Goal: Task Accomplishment & Management: Complete application form

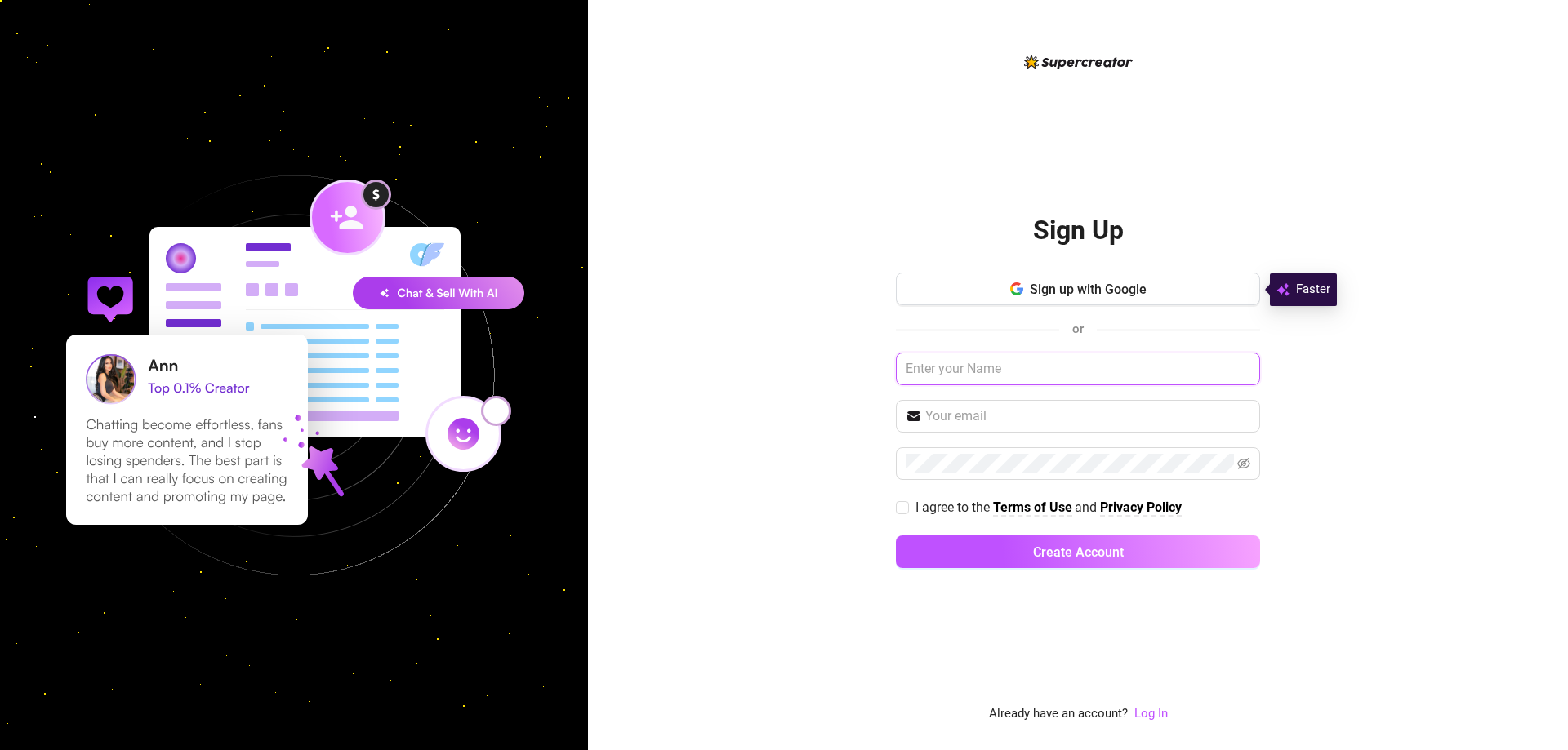
click at [1024, 355] on input "text" at bounding box center [1077, 369] width 364 height 33
type input "EVIL AGENCY"
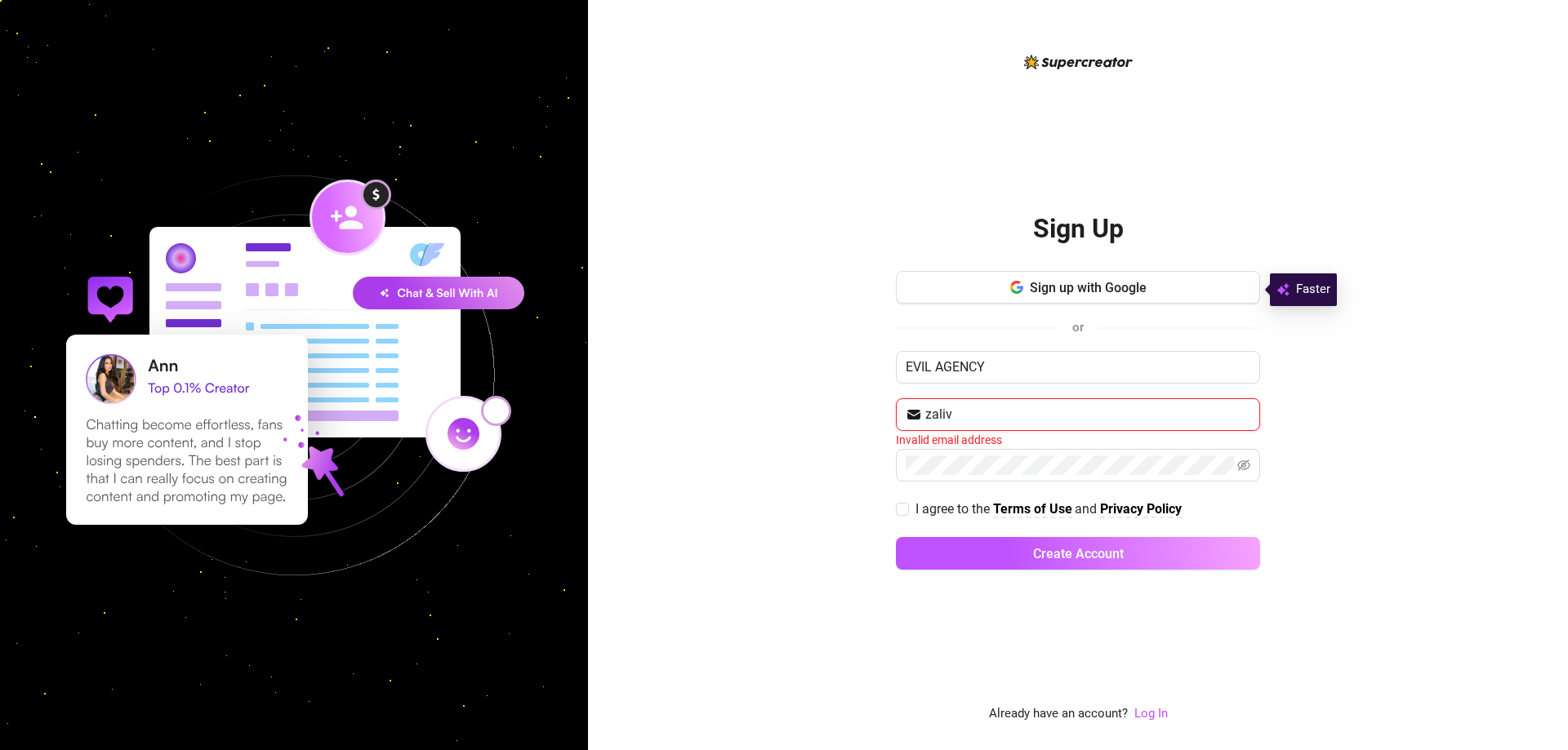
type input "zalivirugamble@gmail.com"
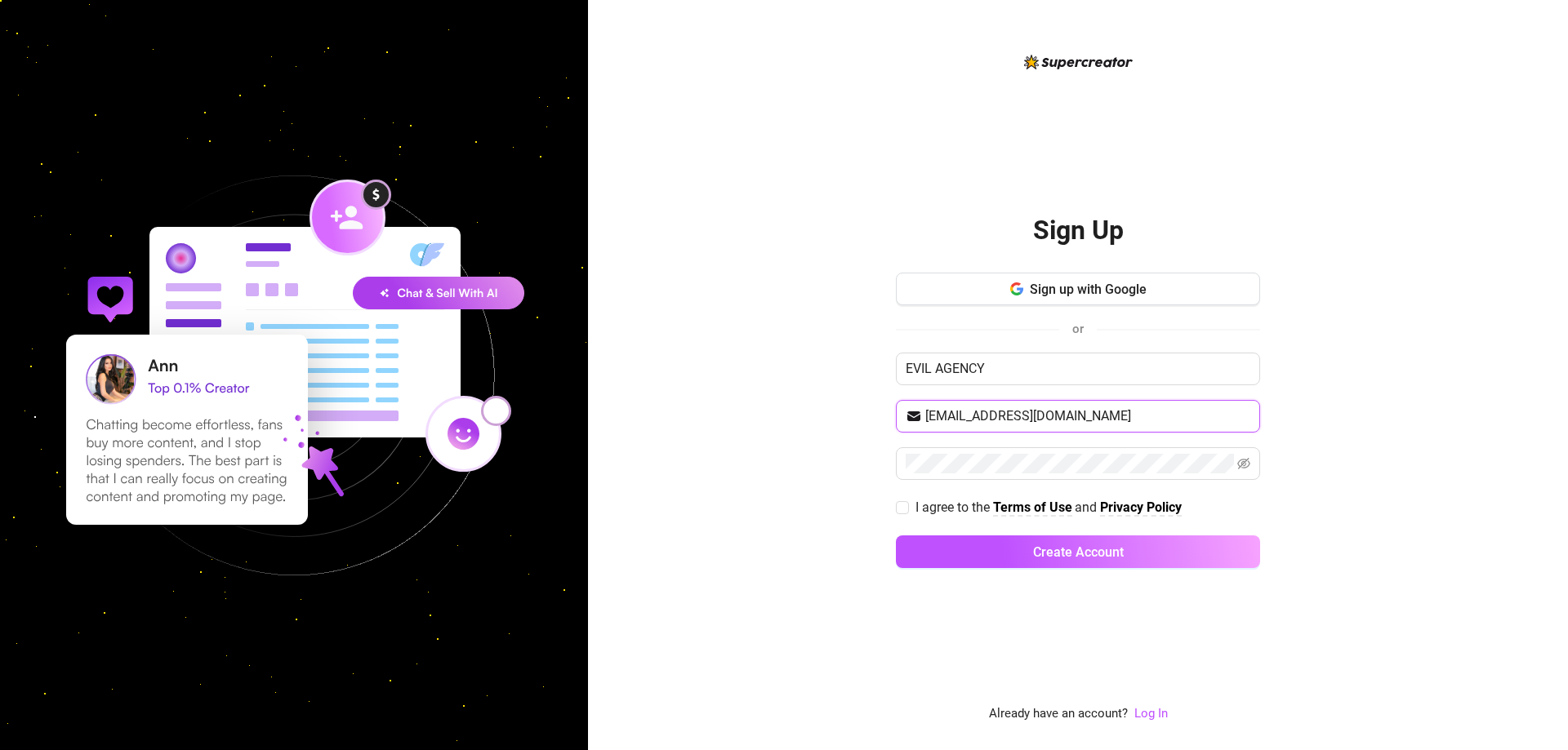
click at [1155, 419] on input "zalivirugamble@gmail.com" at bounding box center [1087, 417] width 325 height 20
click at [1240, 458] on icon "eye-invisible" at bounding box center [1244, 463] width 13 height 13
click at [951, 508] on span "I agree to the" at bounding box center [953, 507] width 77 height 15
click at [907, 508] on input "I agree to the Terms of Use and Privacy Policy" at bounding box center [901, 507] width 12 height 12
checkbox input "true"
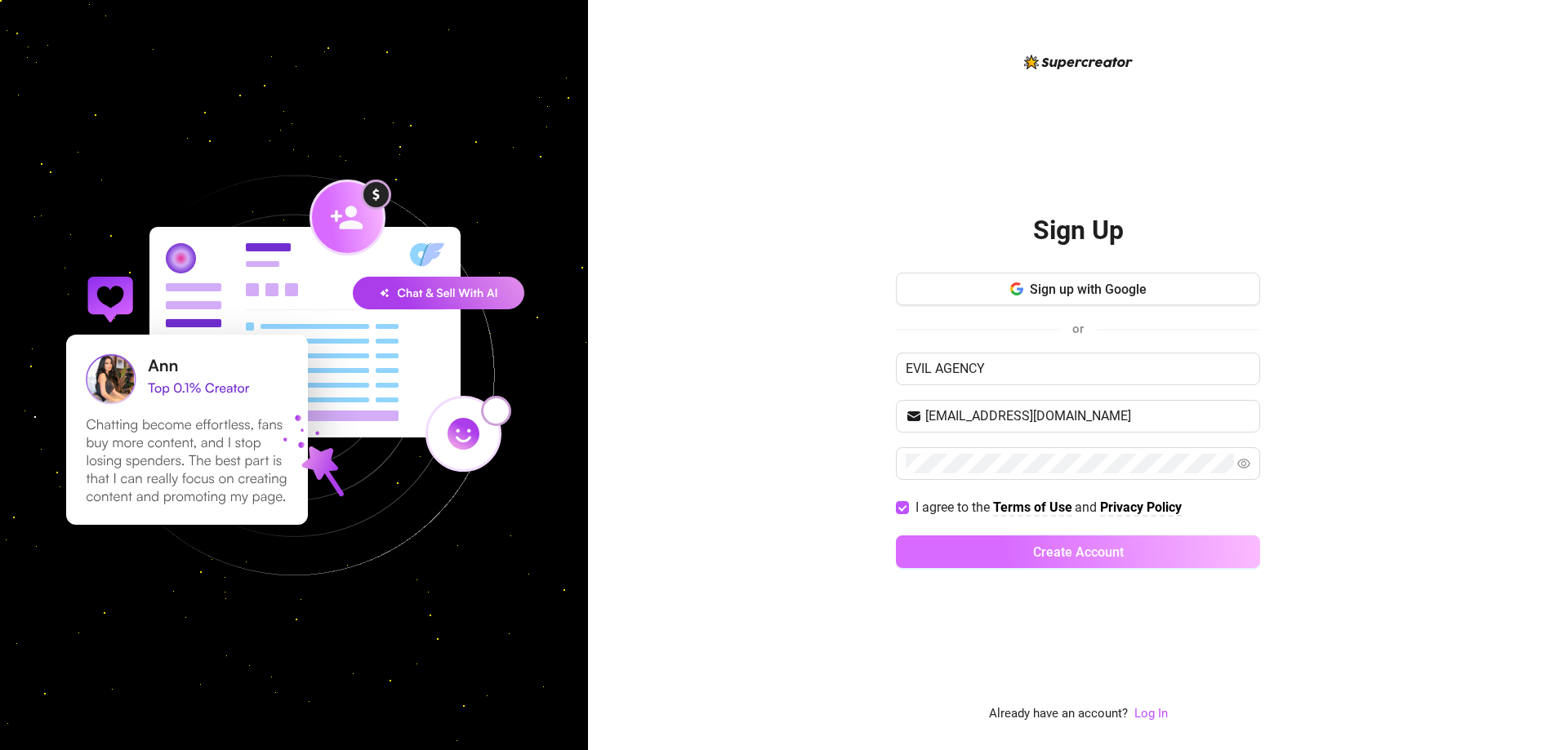
click at [968, 544] on button "Create Account" at bounding box center [1077, 552] width 364 height 33
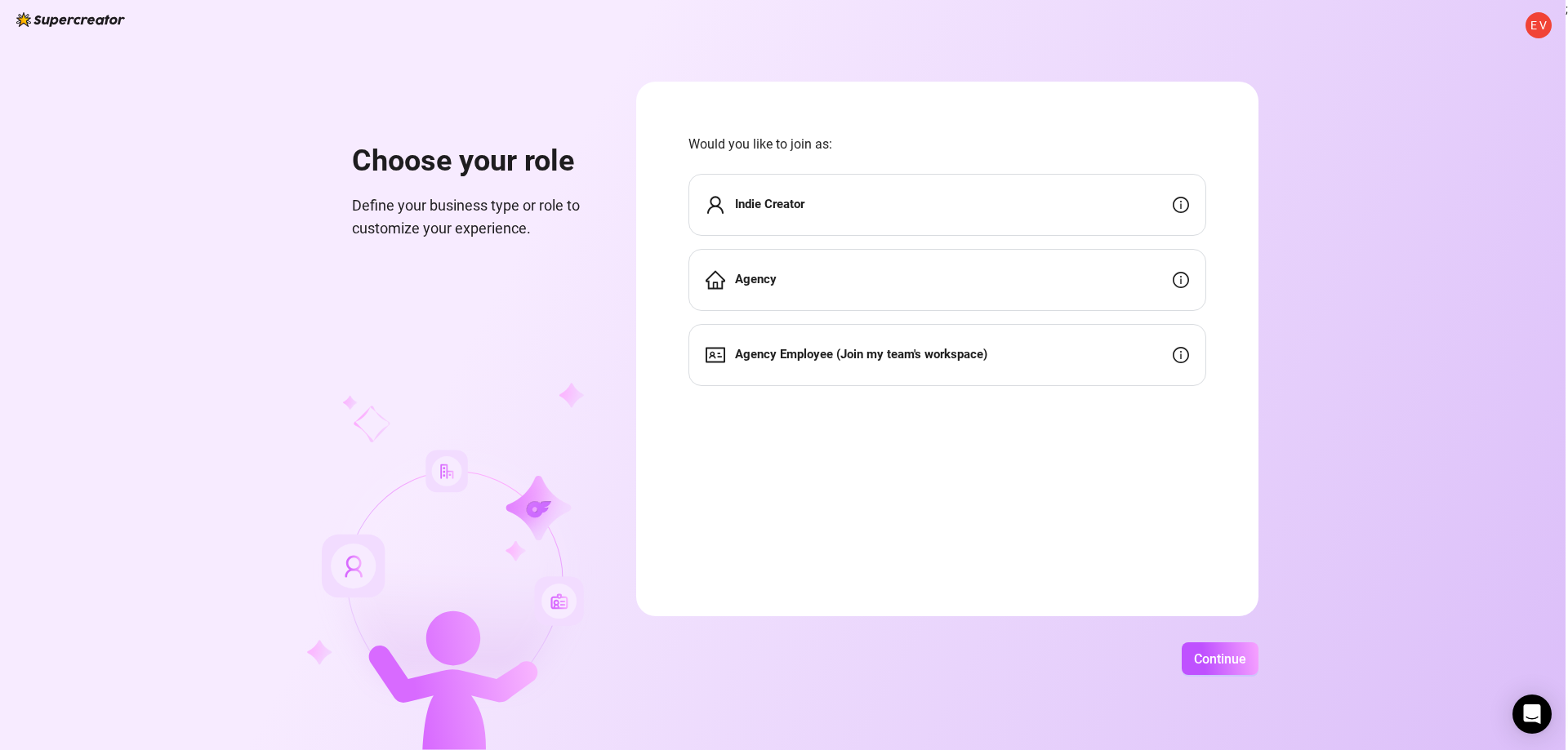
click at [1085, 275] on div "Agency" at bounding box center [948, 280] width 518 height 62
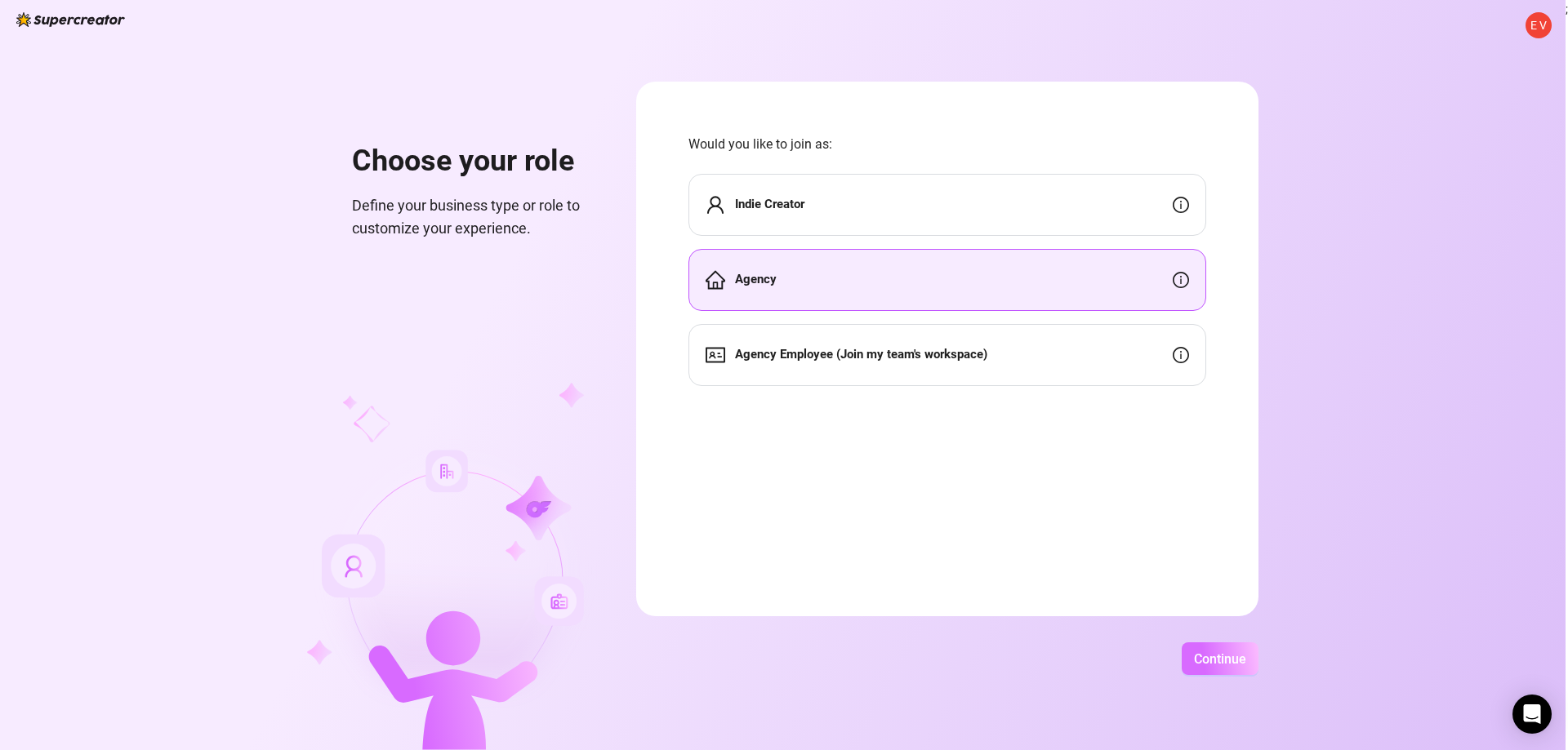
click at [1231, 654] on span "Continue" at bounding box center [1220, 658] width 53 height 15
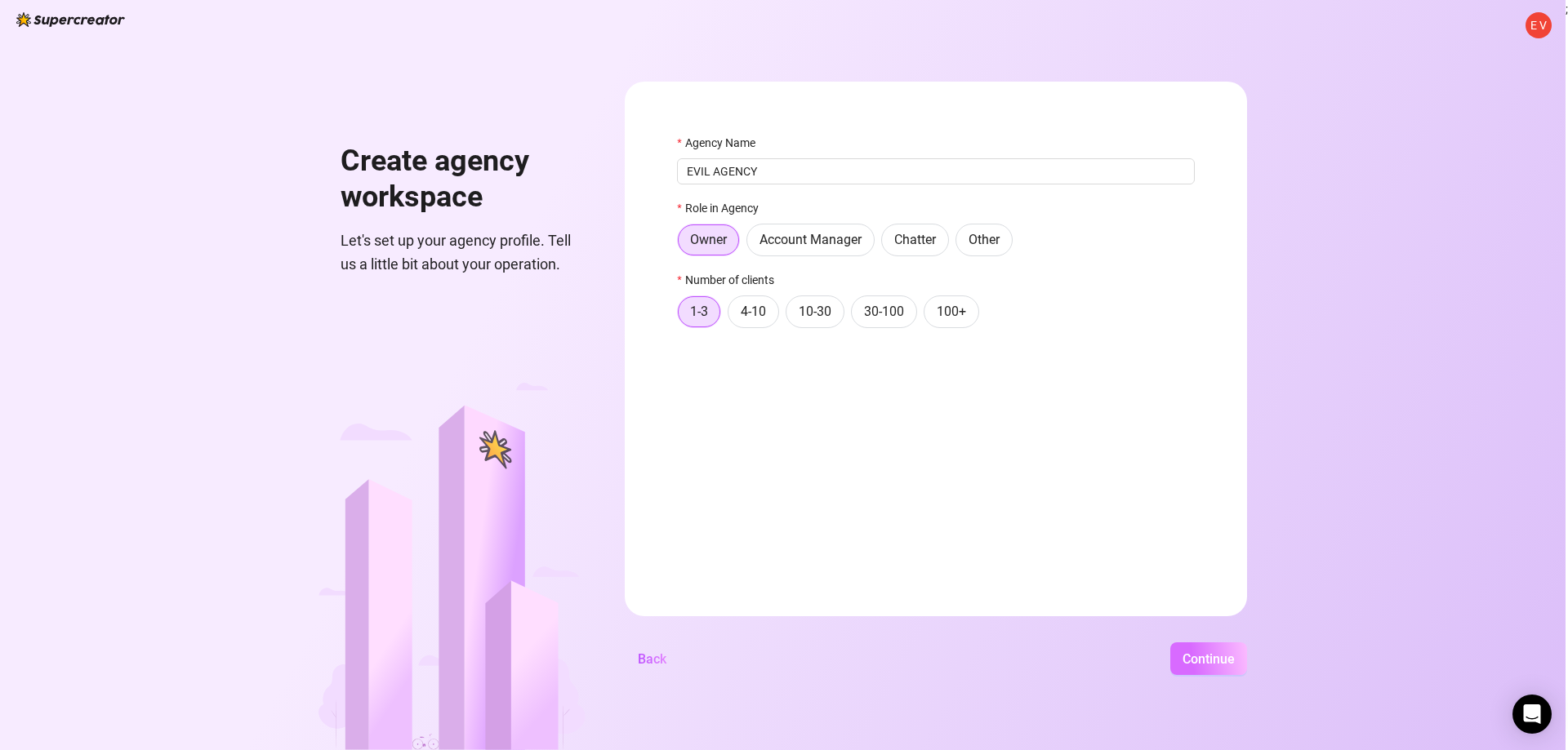
type input "EVIL AGENCY"
click at [1201, 656] on span "Continue" at bounding box center [1208, 658] width 53 height 15
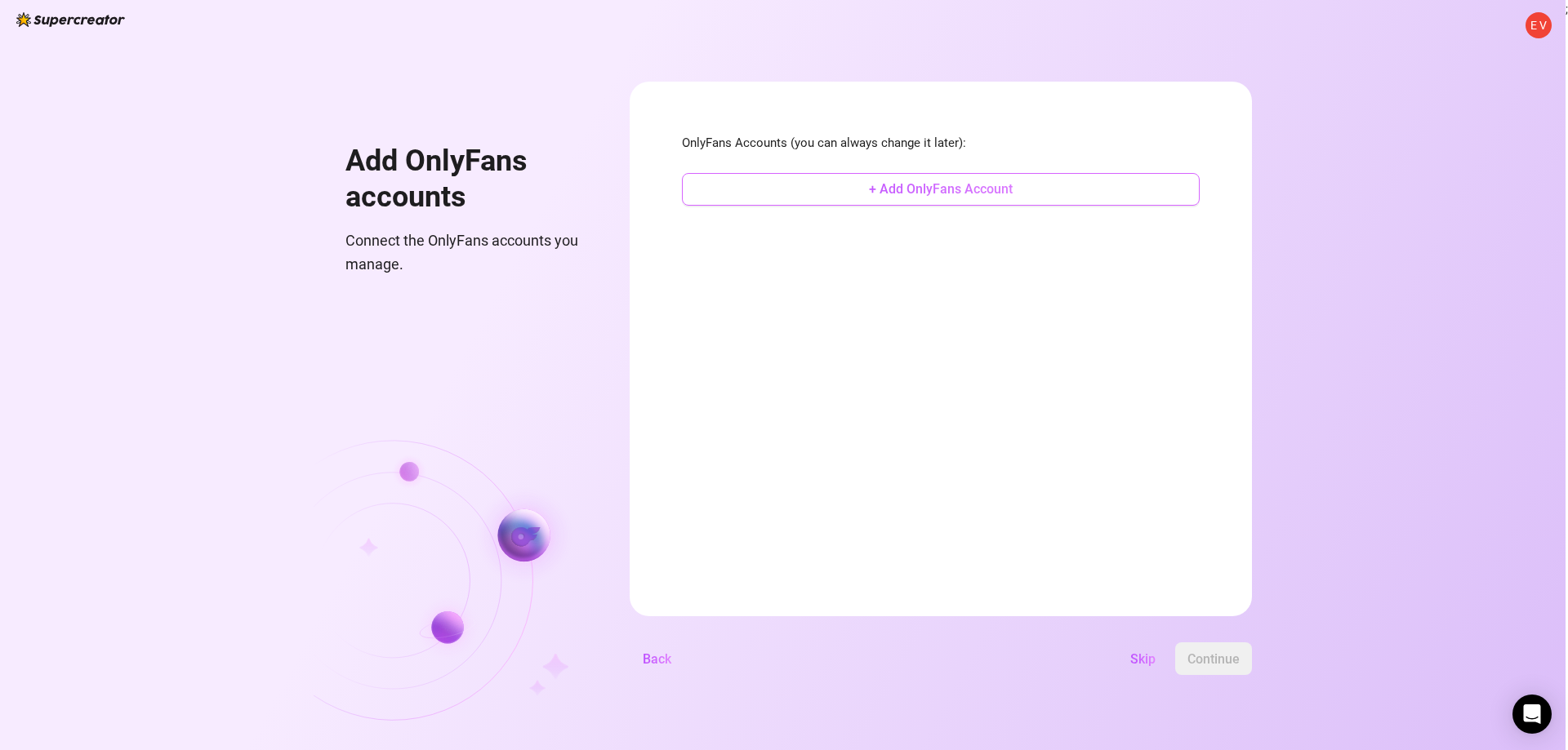
click at [956, 185] on span "+ Add OnlyFans Account" at bounding box center [940, 189] width 144 height 15
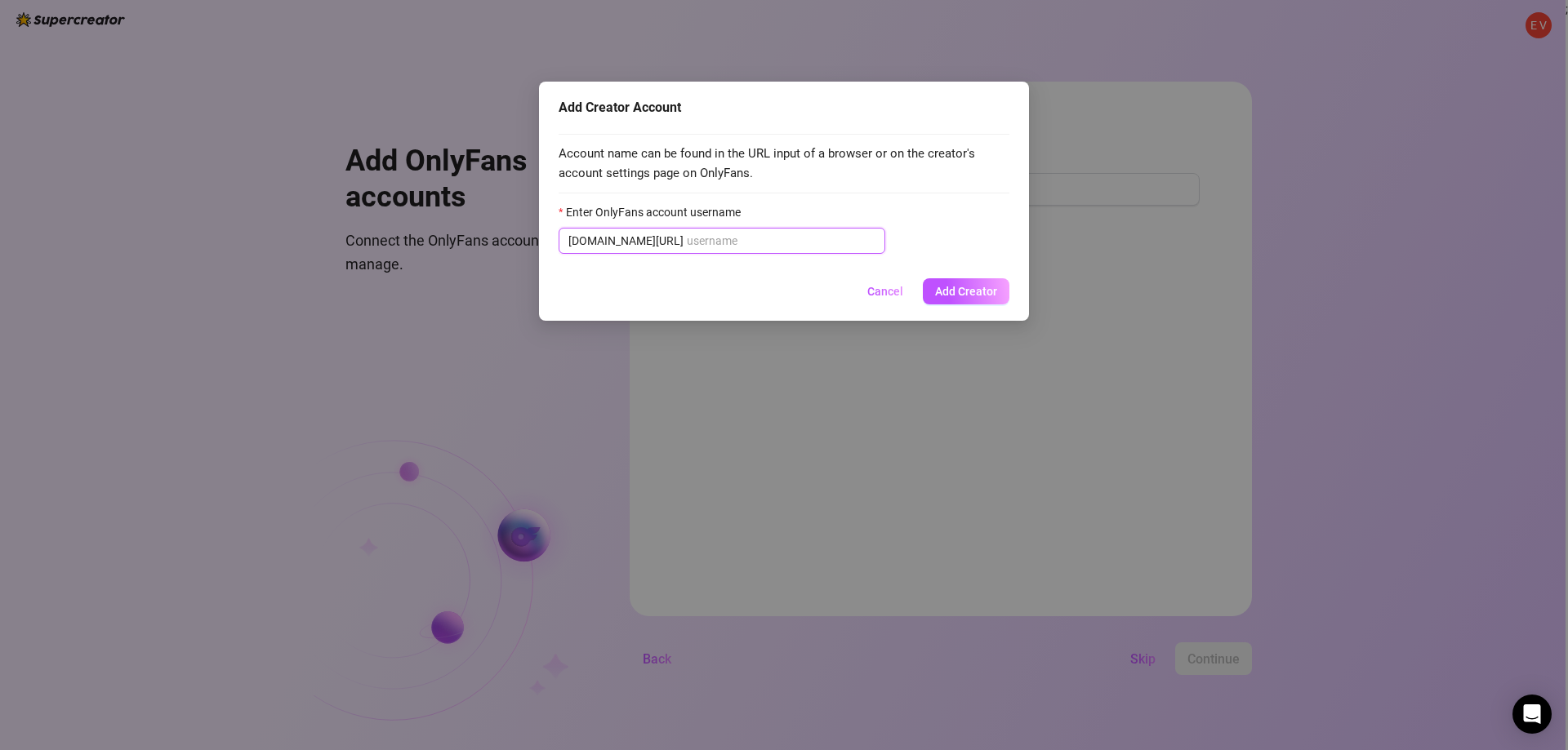
click at [791, 241] on input "Enter OnlyFans account username" at bounding box center [781, 241] width 189 height 18
paste input "unlimcashflow@gmail.com"
type input "unlimcashflow@gmail.com"
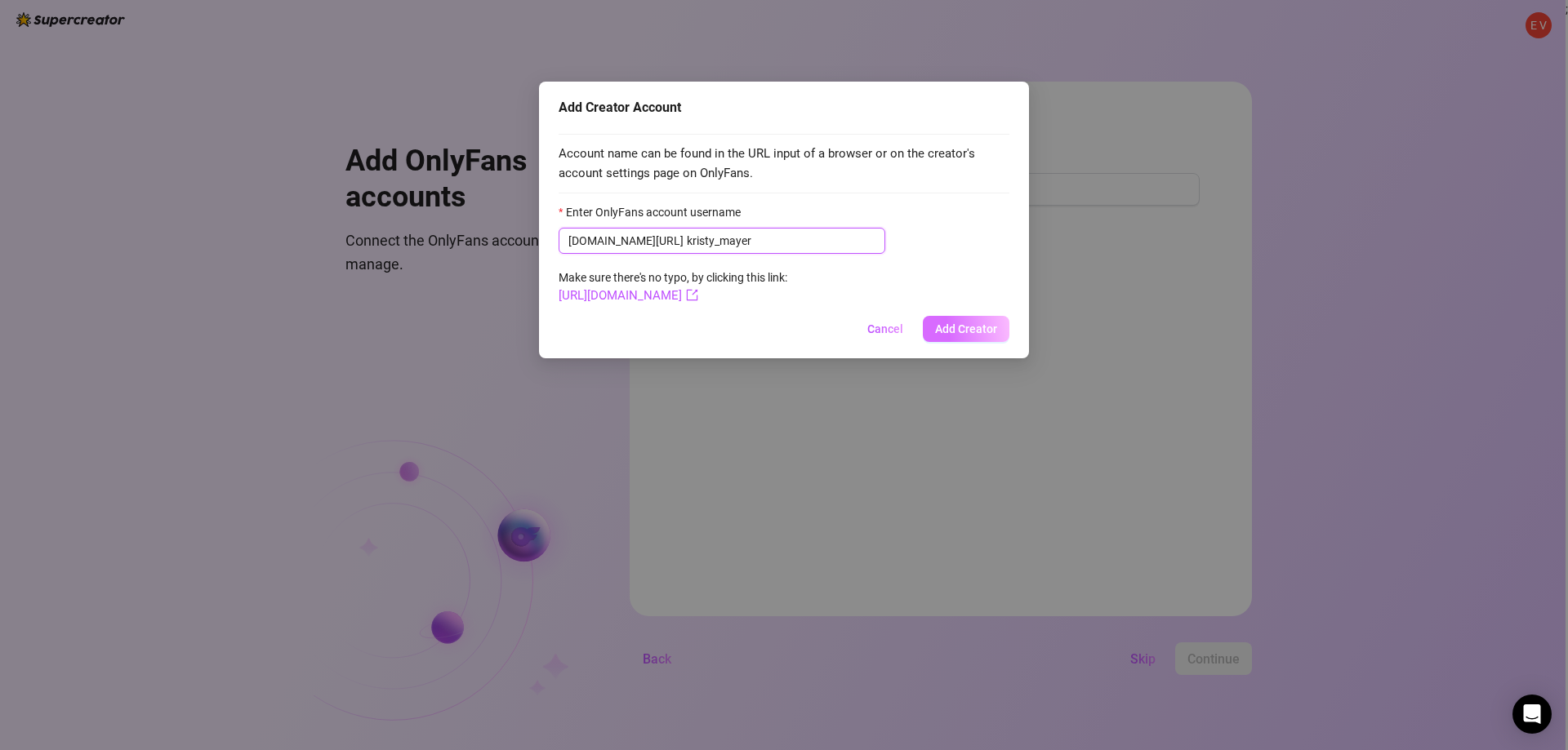
type input "kristy_mayer"
click at [979, 331] on span "Add Creator" at bounding box center [966, 329] width 62 height 13
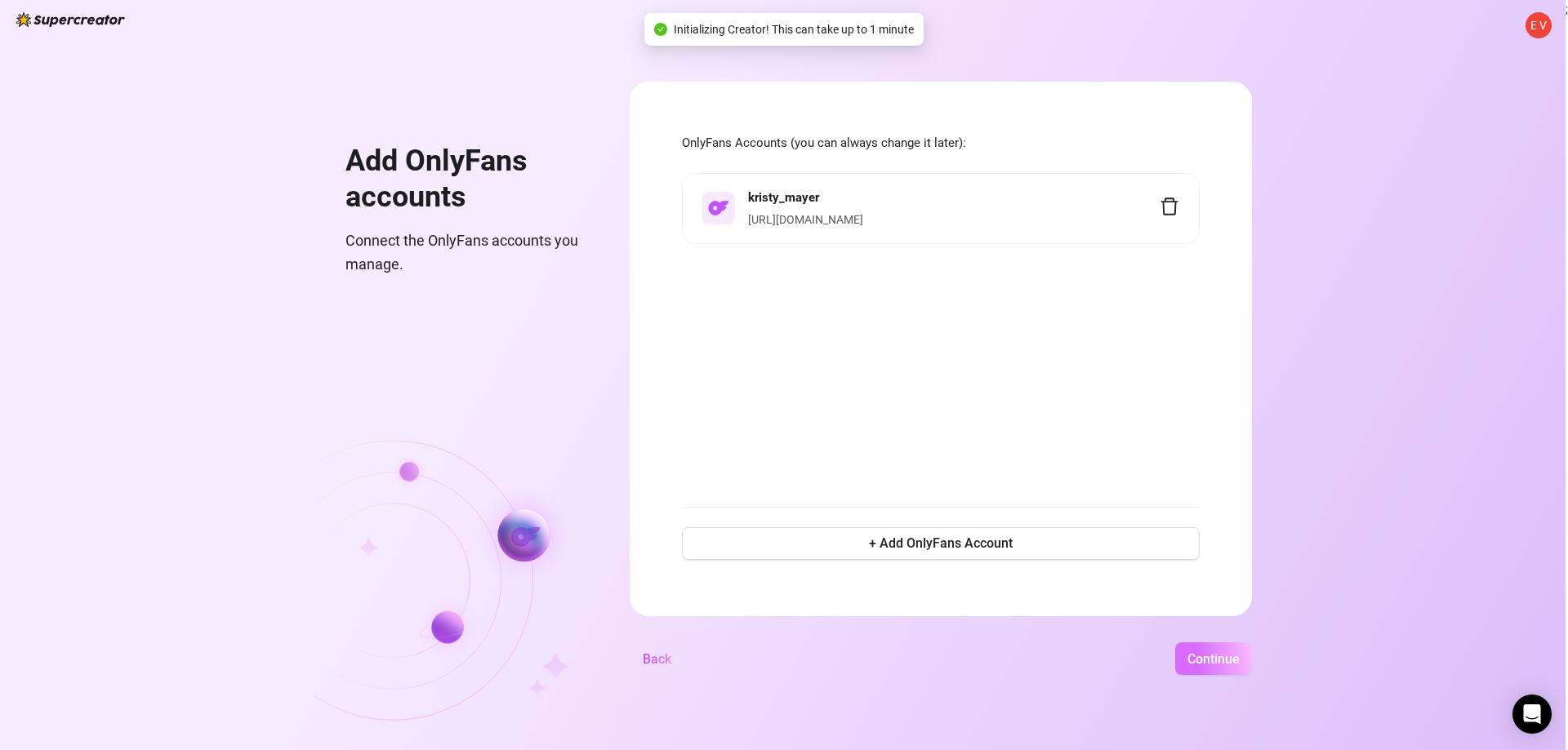
click at [1227, 662] on span "Continue" at bounding box center [1214, 658] width 53 height 15
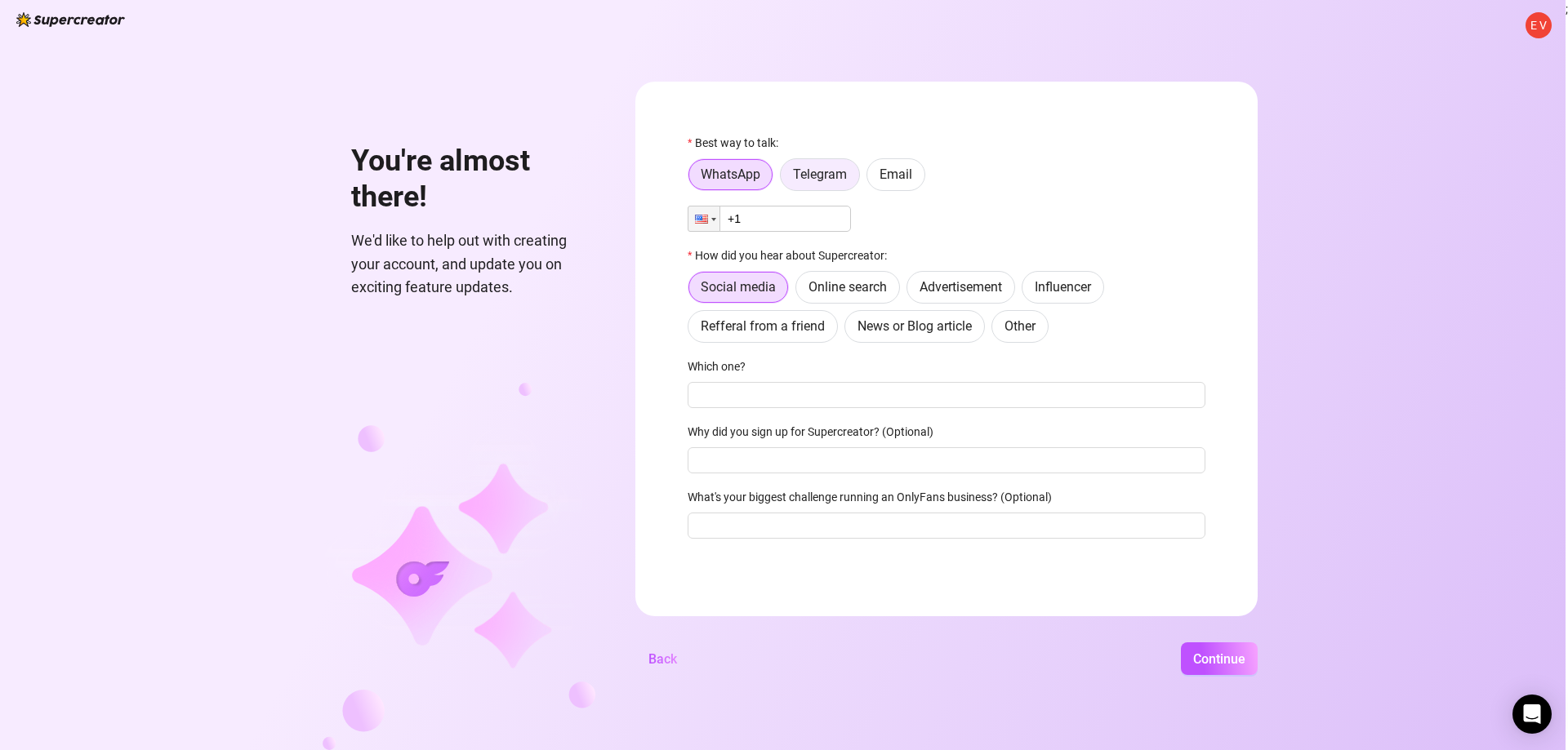
click at [853, 179] on label "Telegram" at bounding box center [819, 174] width 80 height 33
click at [785, 179] on input "Telegram" at bounding box center [785, 179] width 0 height 0
click at [813, 211] on input "text" at bounding box center [956, 219] width 479 height 18
type input "@cashflow_unlimited"
click at [1199, 663] on span "Continue" at bounding box center [1219, 658] width 53 height 15
